Goal: Transaction & Acquisition: Purchase product/service

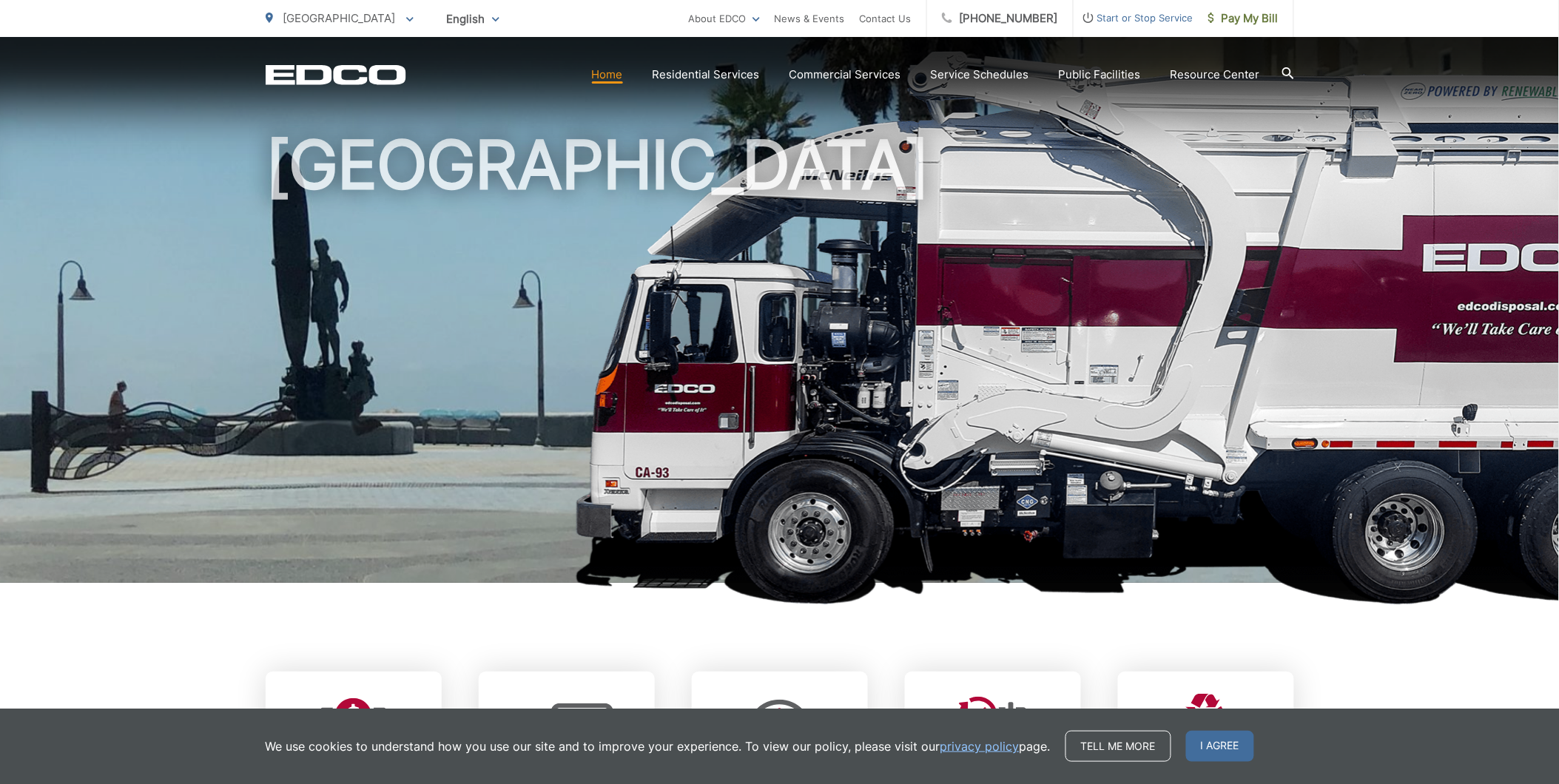
scroll to position [165, 0]
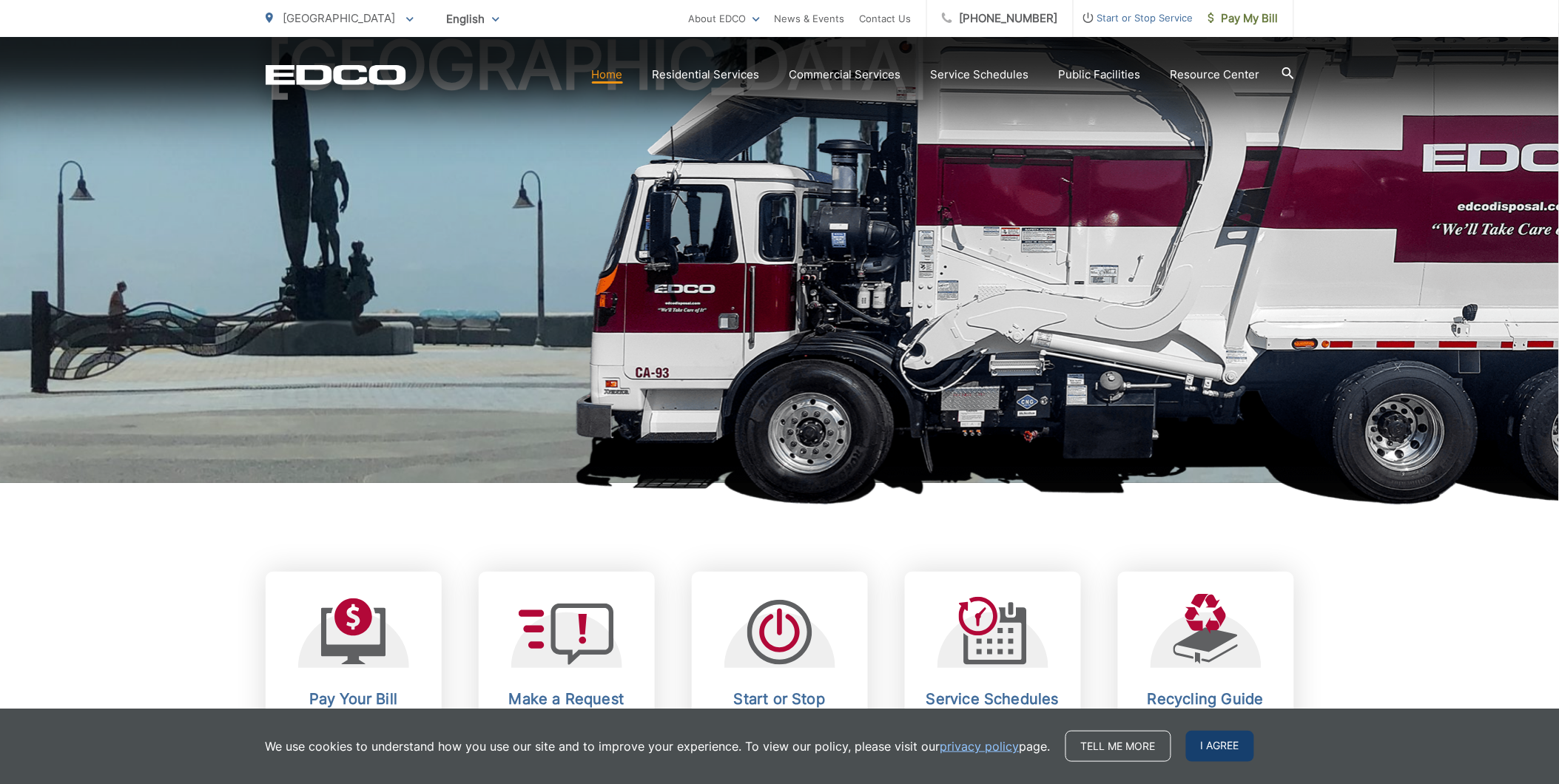
click at [1211, 740] on span "I agree" at bounding box center [1220, 746] width 68 height 31
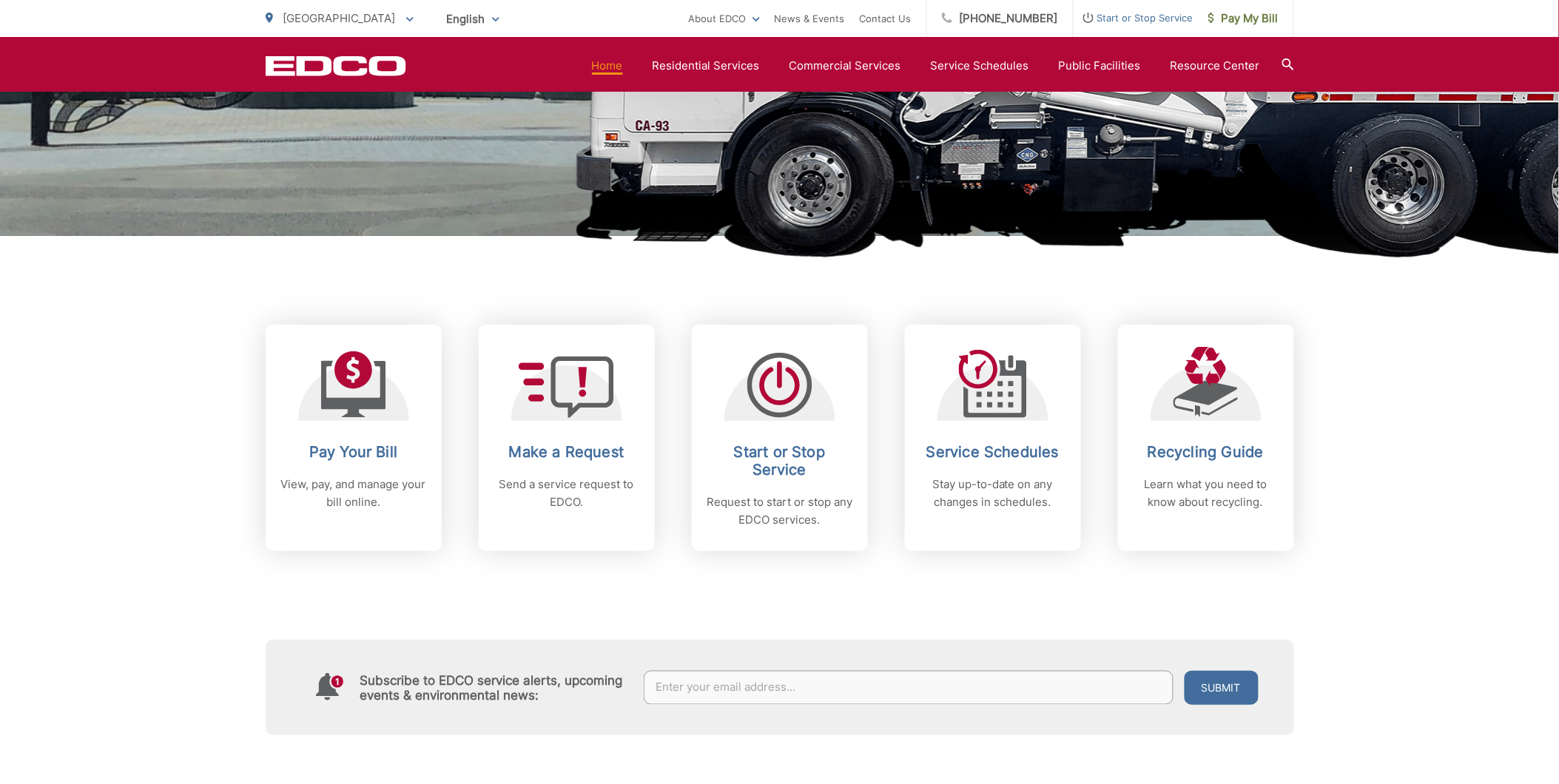
scroll to position [411, 0]
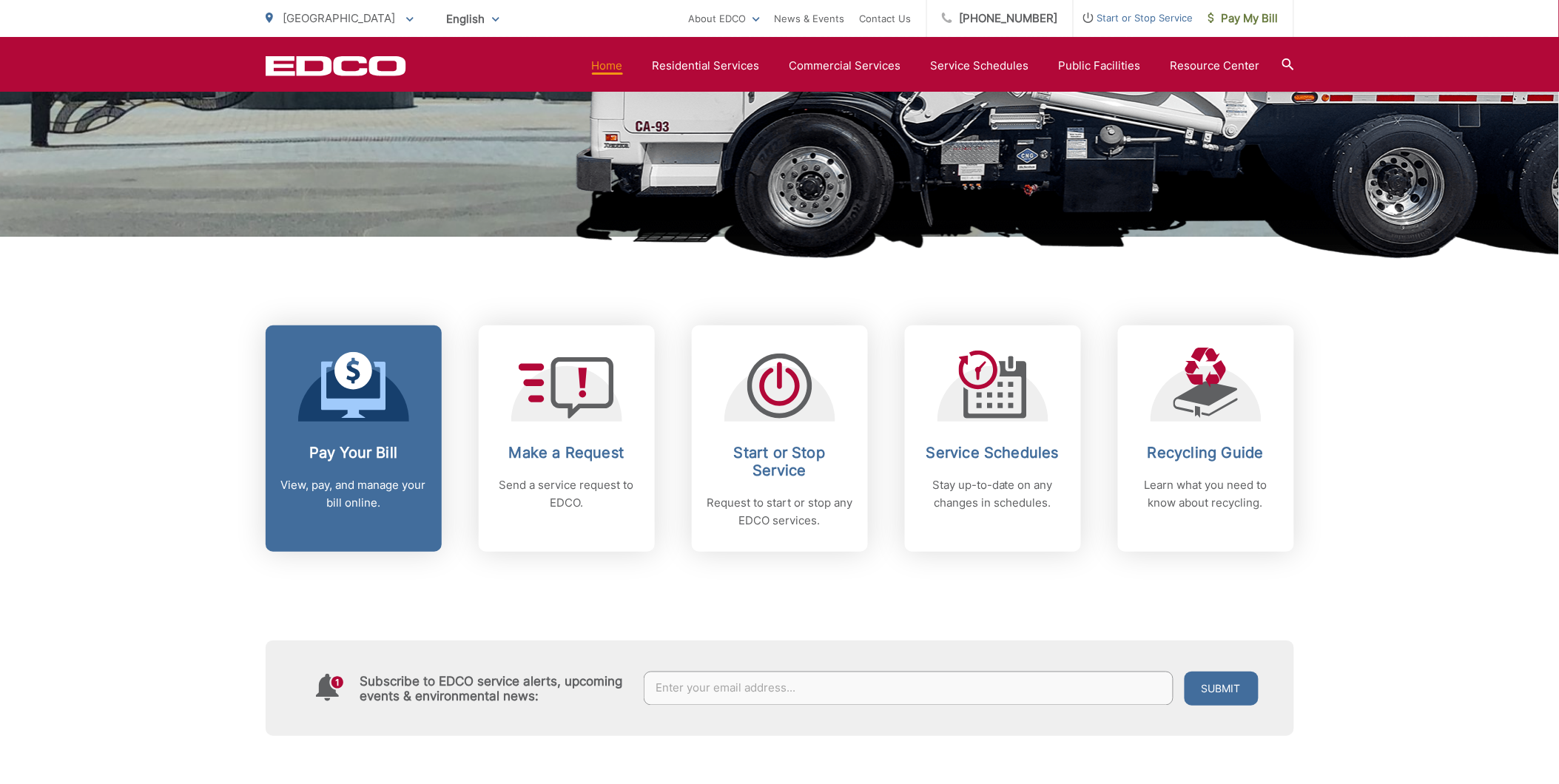
click at [330, 414] on icon at bounding box center [353, 385] width 65 height 67
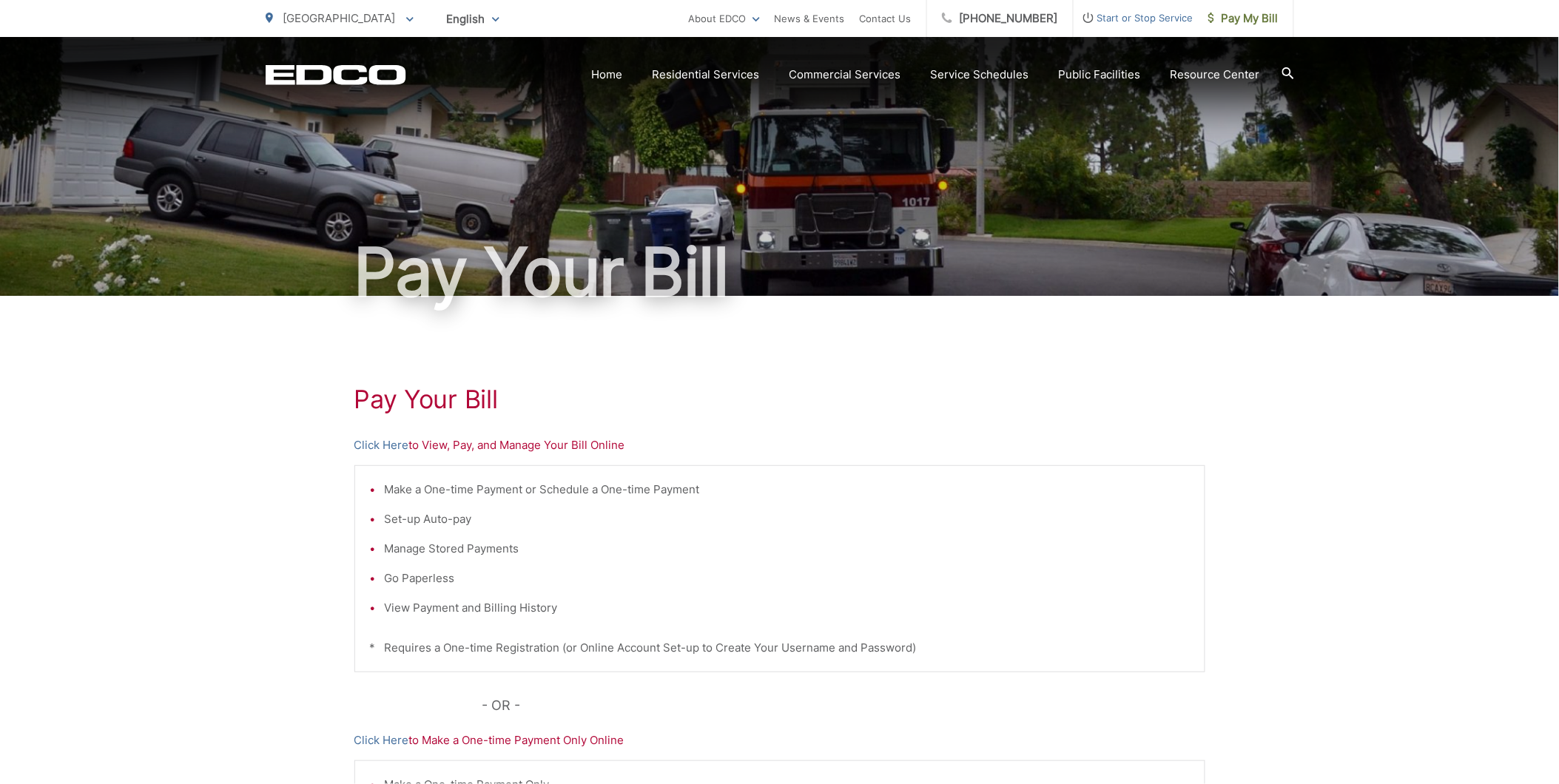
scroll to position [246, 0]
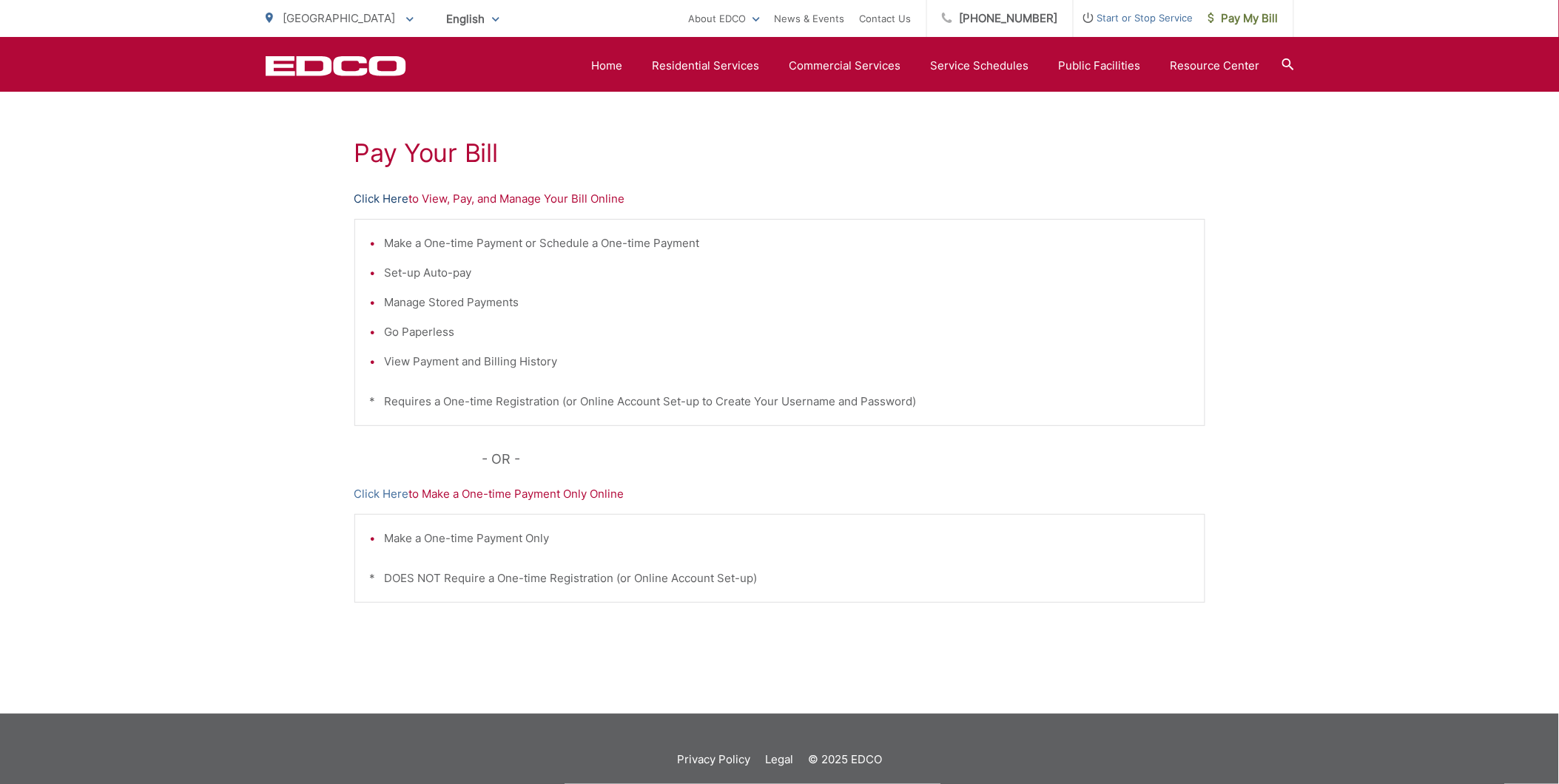
click at [382, 196] on link "Click Here" at bounding box center [382, 199] width 55 height 17
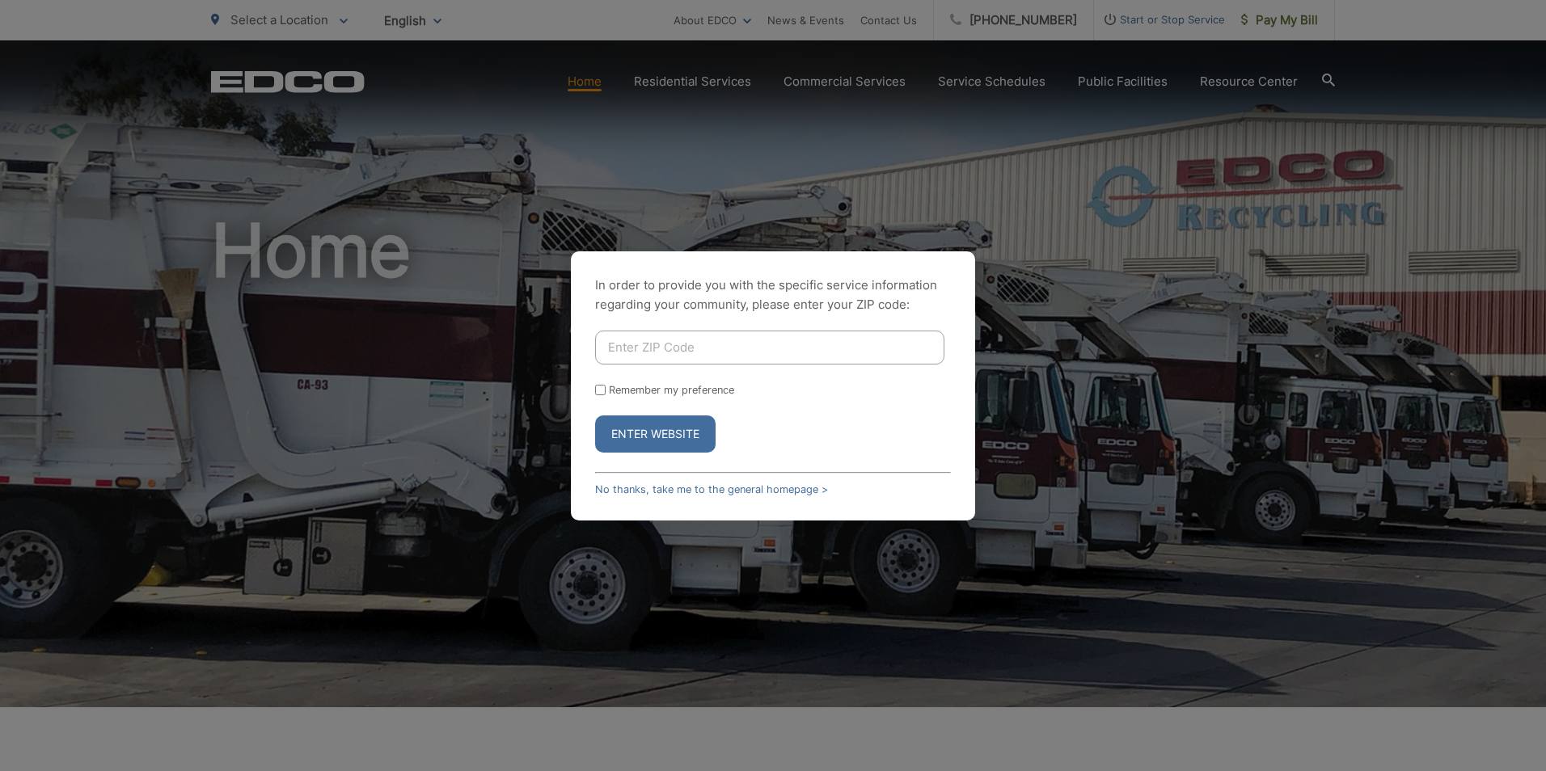
click at [1172, 268] on div "In order to provide you with the specific service information regarding your co…" at bounding box center [773, 385] width 1546 height 771
click at [690, 491] on link "No thanks, take me to the general homepage >" at bounding box center [711, 490] width 233 height 12
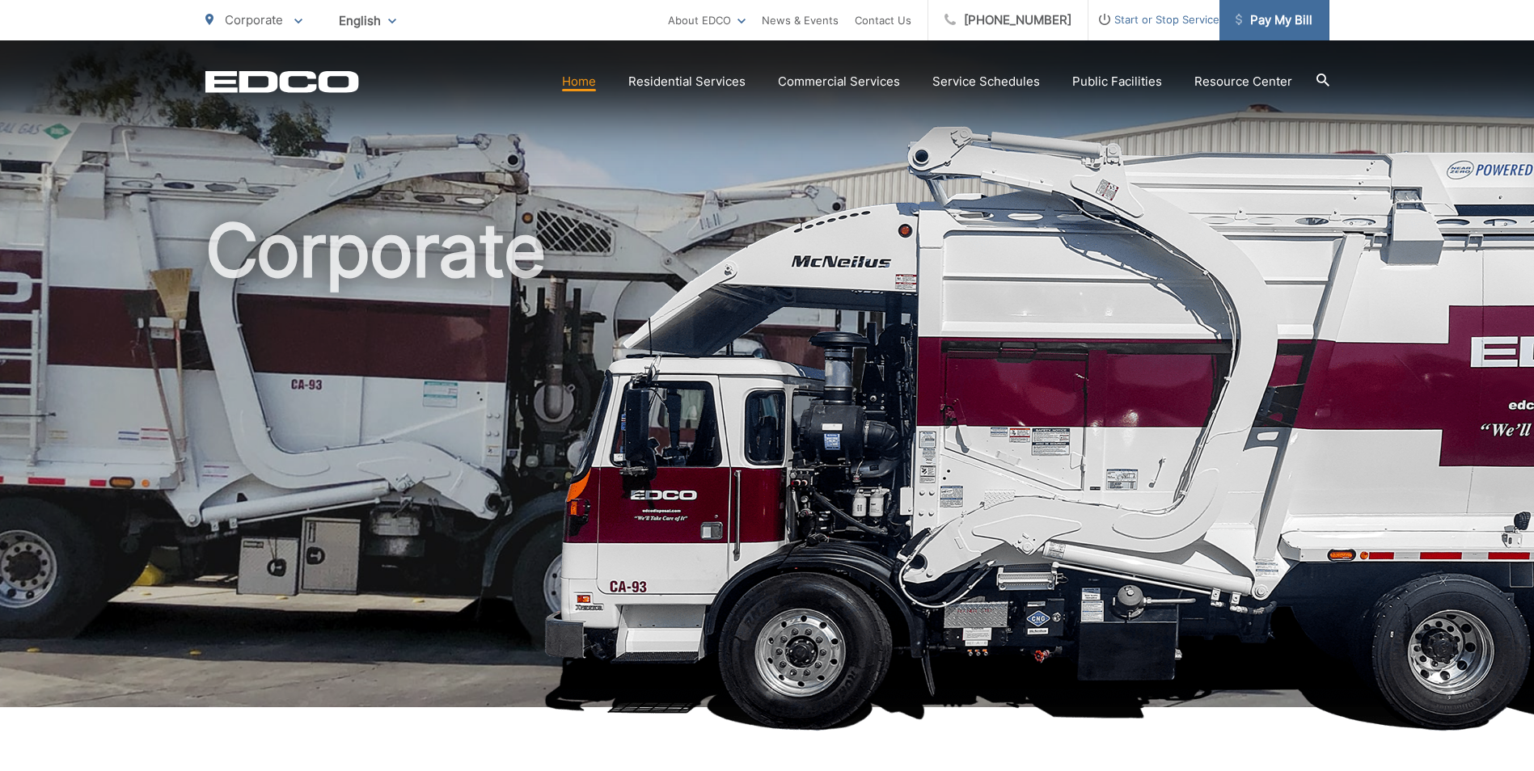
click at [1303, 23] on span "Pay My Bill" at bounding box center [1273, 20] width 77 height 19
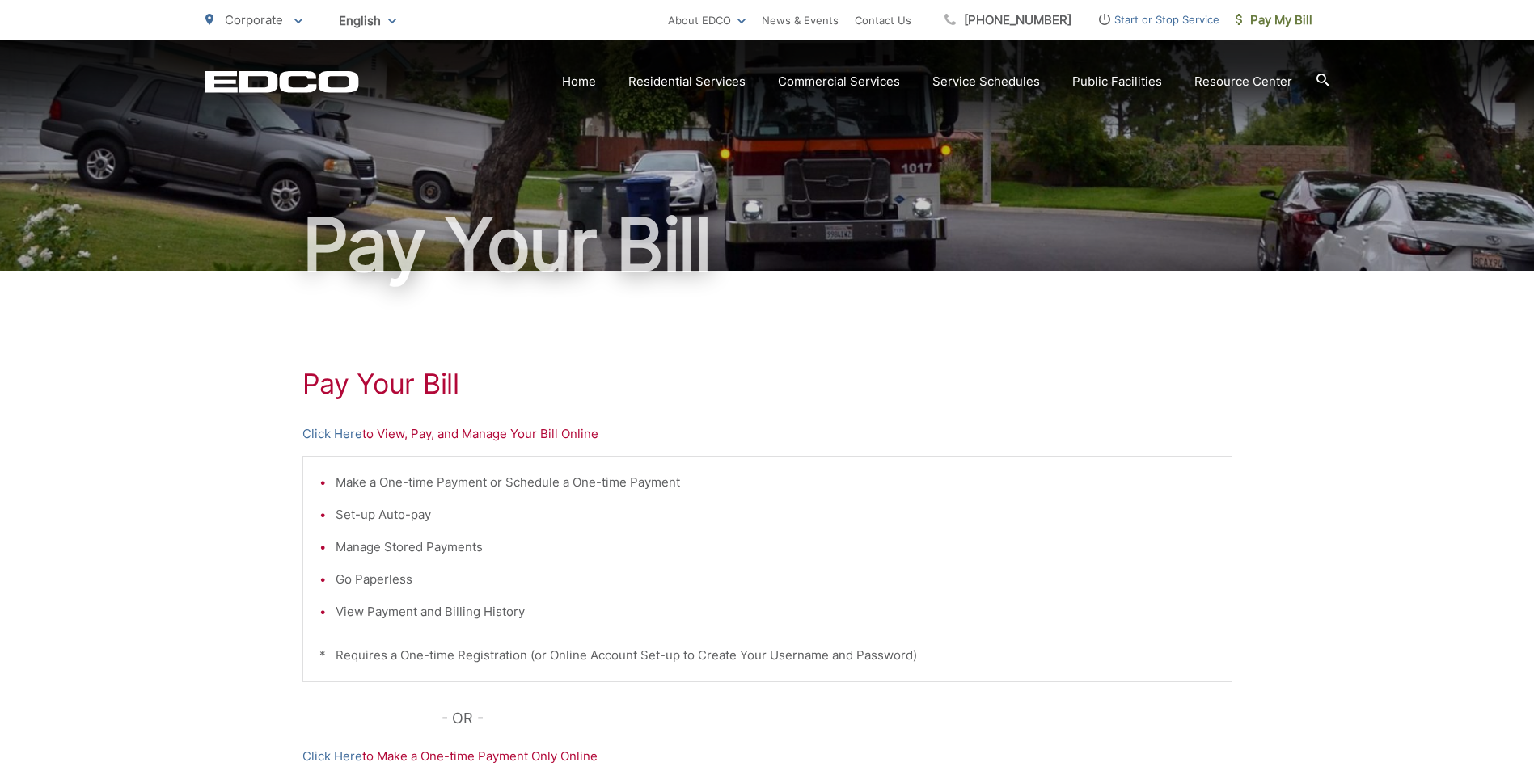
scroll to position [81, 0]
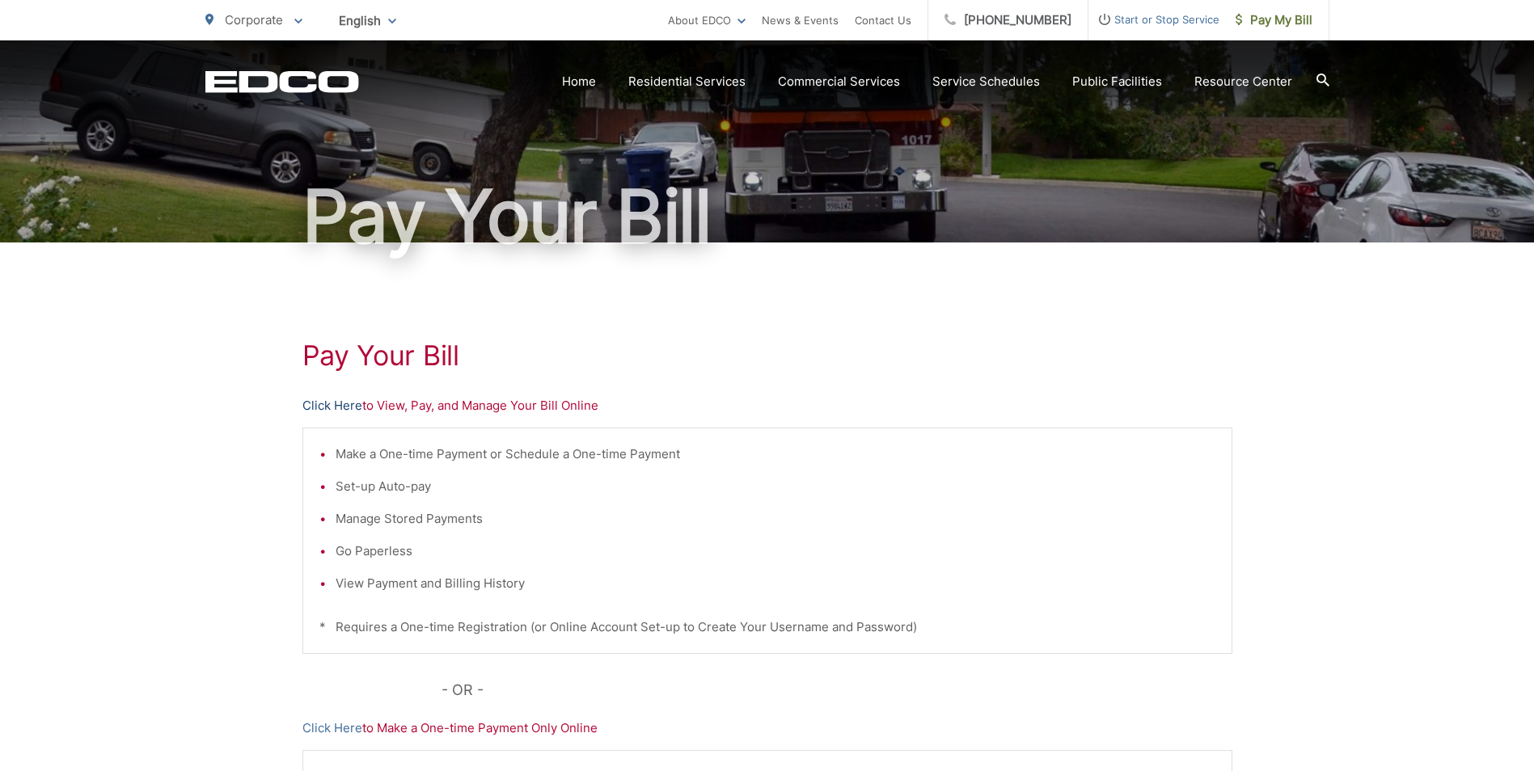
click at [337, 403] on link "Click Here" at bounding box center [332, 405] width 60 height 19
